Goal: Task Accomplishment & Management: Manage account settings

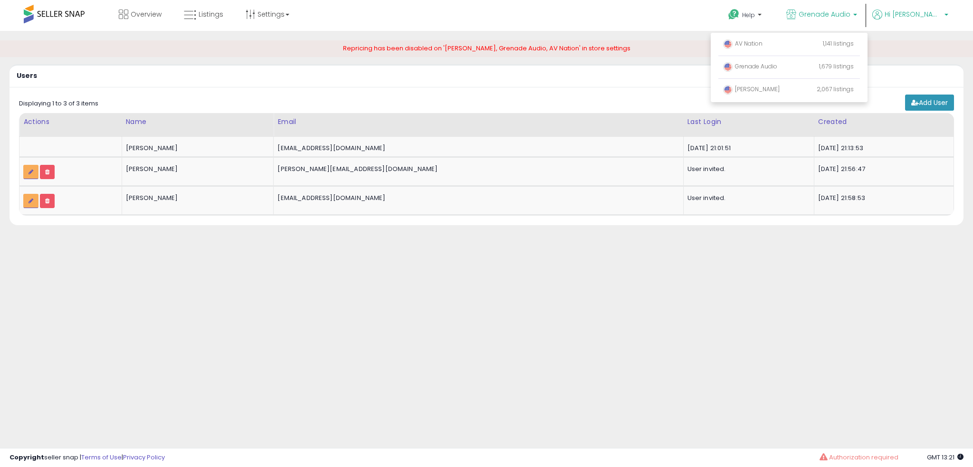
click at [935, 12] on span "Hi [PERSON_NAME]" at bounding box center [913, 15] width 57 height 10
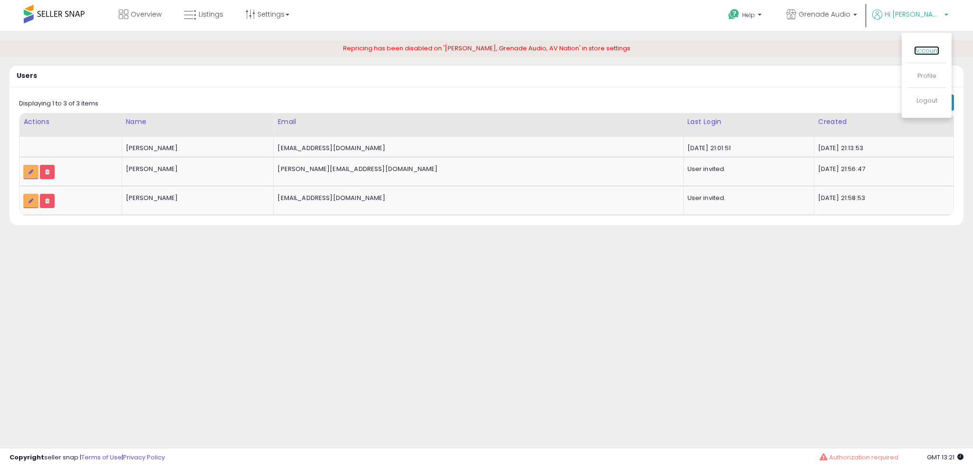
click at [928, 49] on link "Account" at bounding box center [926, 50] width 25 height 9
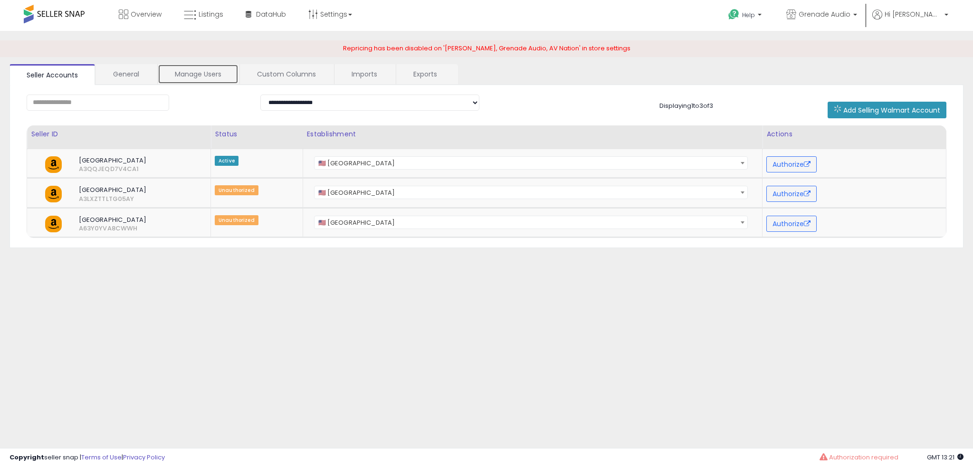
click at [210, 74] on link "Manage Users" at bounding box center [198, 74] width 81 height 20
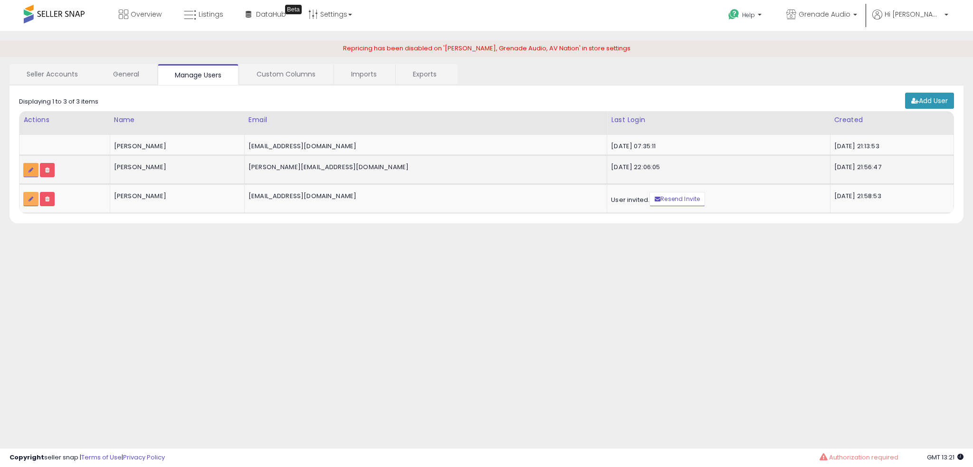
click at [29, 169] on icon at bounding box center [31, 170] width 5 height 6
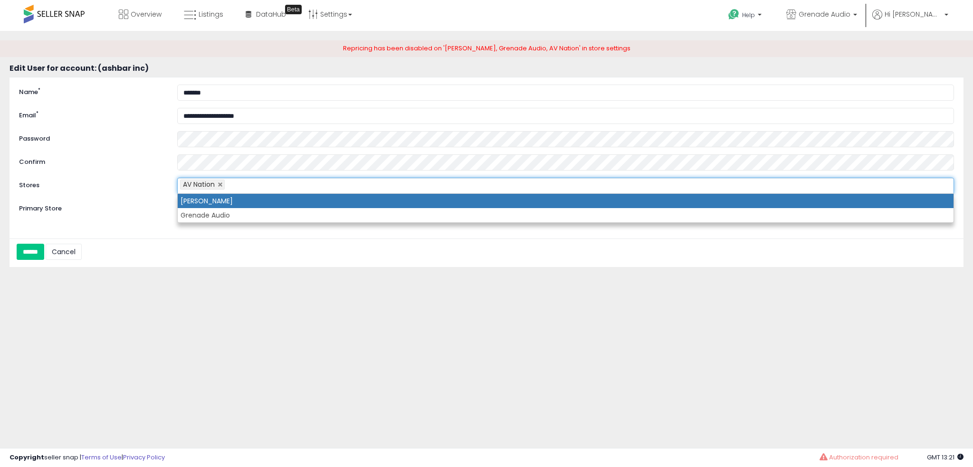
click at [260, 182] on ul "AV Nation" at bounding box center [565, 186] width 777 height 16
click at [17, 244] on input "******" at bounding box center [31, 252] width 28 height 16
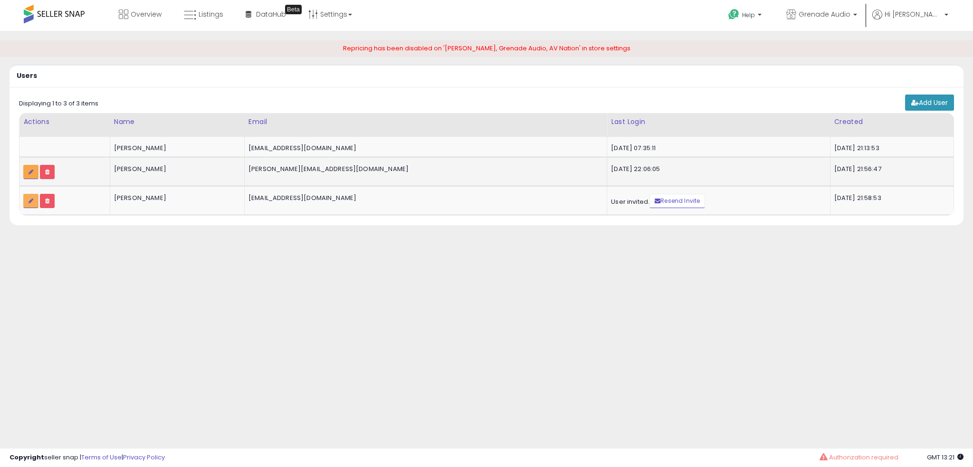
click at [25, 170] on link at bounding box center [30, 172] width 15 height 14
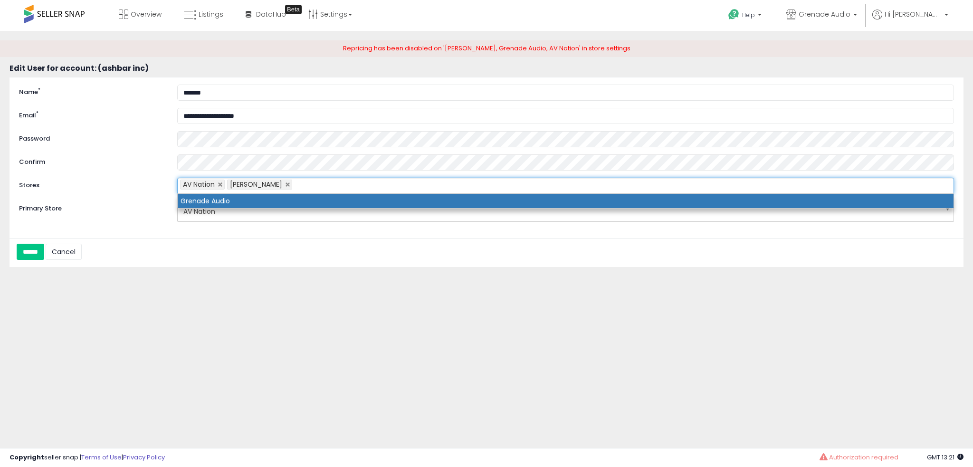
click at [319, 188] on ul "AV Nation Robertson AV" at bounding box center [565, 186] width 777 height 16
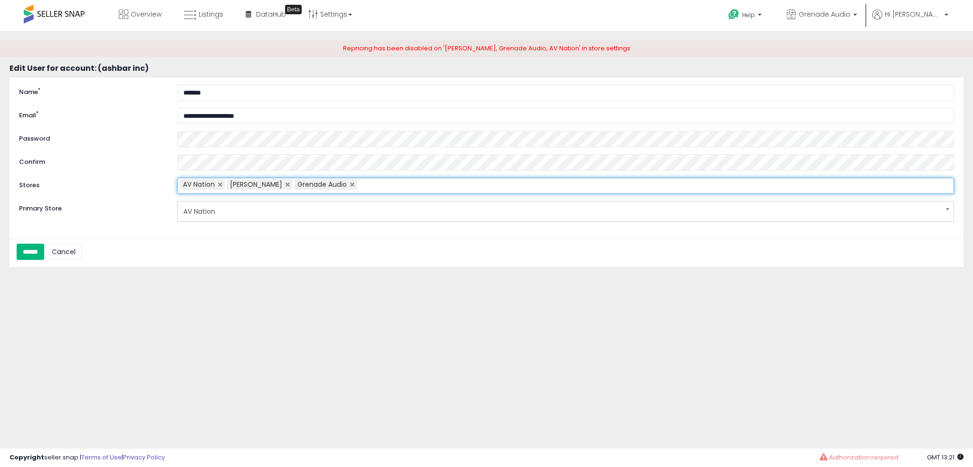
click at [36, 258] on input "******" at bounding box center [31, 252] width 28 height 16
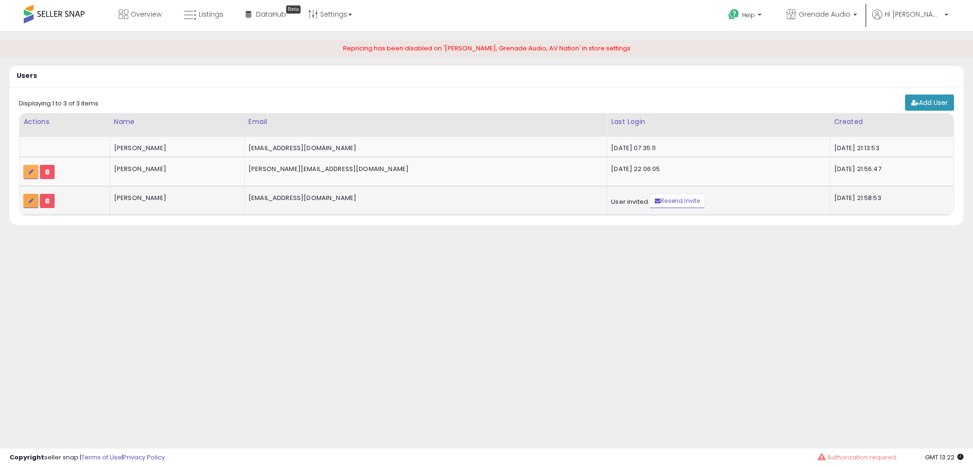
click at [30, 201] on icon at bounding box center [31, 201] width 5 height 6
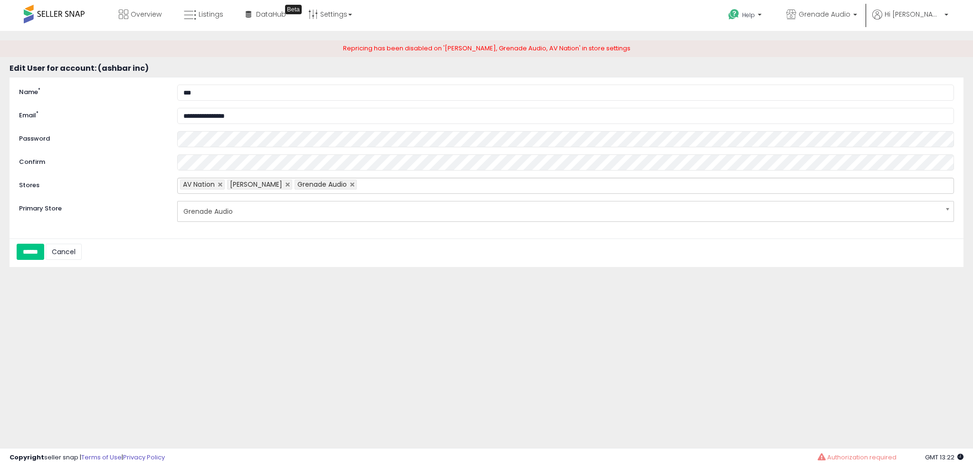
click at [50, 13] on span at bounding box center [54, 14] width 61 height 19
click at [81, 247] on link "Cancel" at bounding box center [64, 252] width 36 height 16
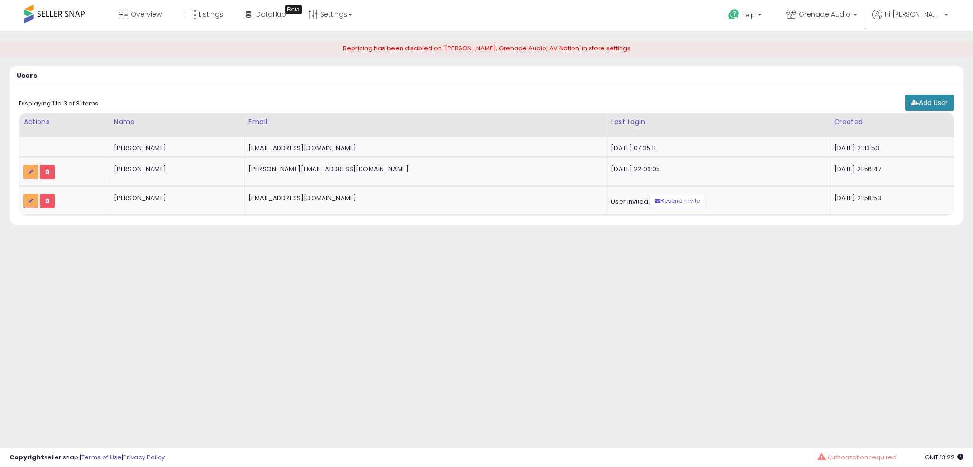
click at [914, 104] on icon at bounding box center [915, 102] width 8 height 7
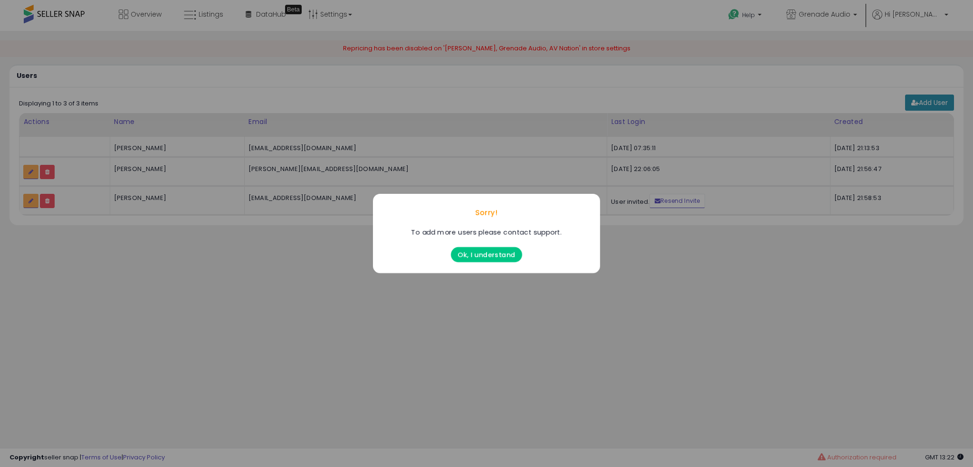
click at [482, 255] on button "Ok, I understand" at bounding box center [486, 254] width 71 height 15
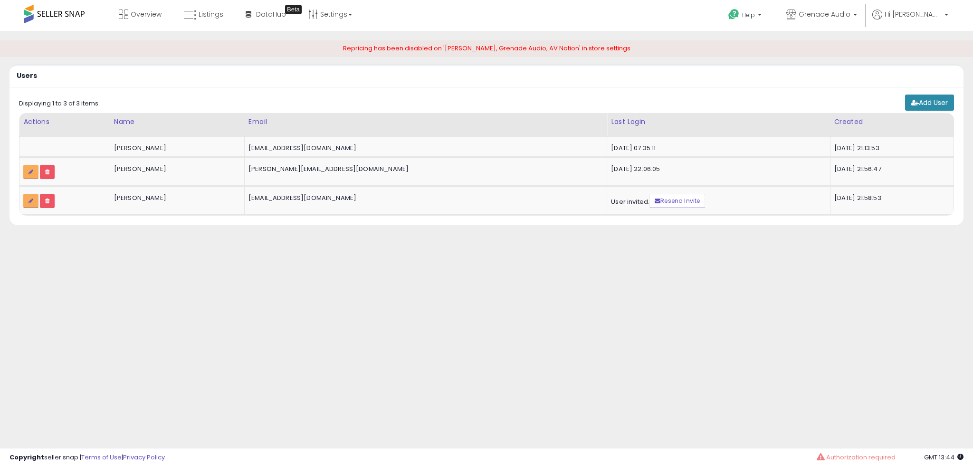
click at [941, 104] on link "Add User" at bounding box center [929, 103] width 49 height 16
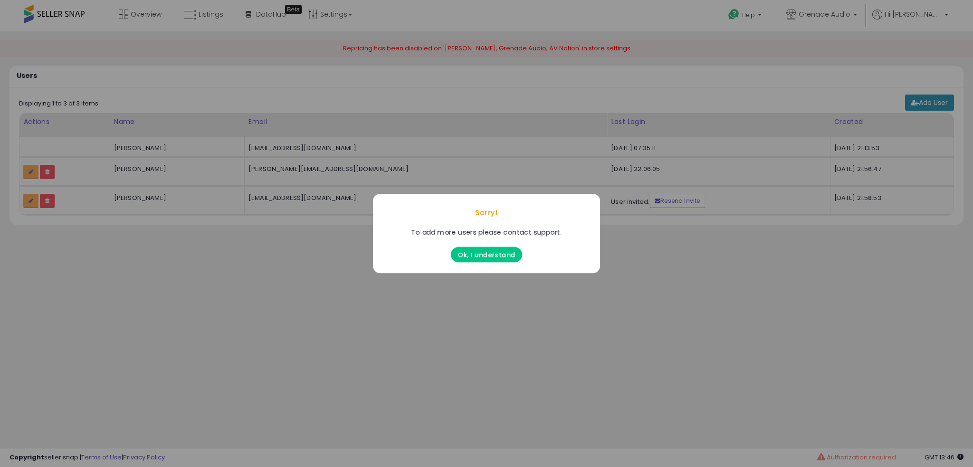
click at [486, 262] on button "Ok, I understand" at bounding box center [486, 254] width 71 height 15
